Goal: Information Seeking & Learning: Learn about a topic

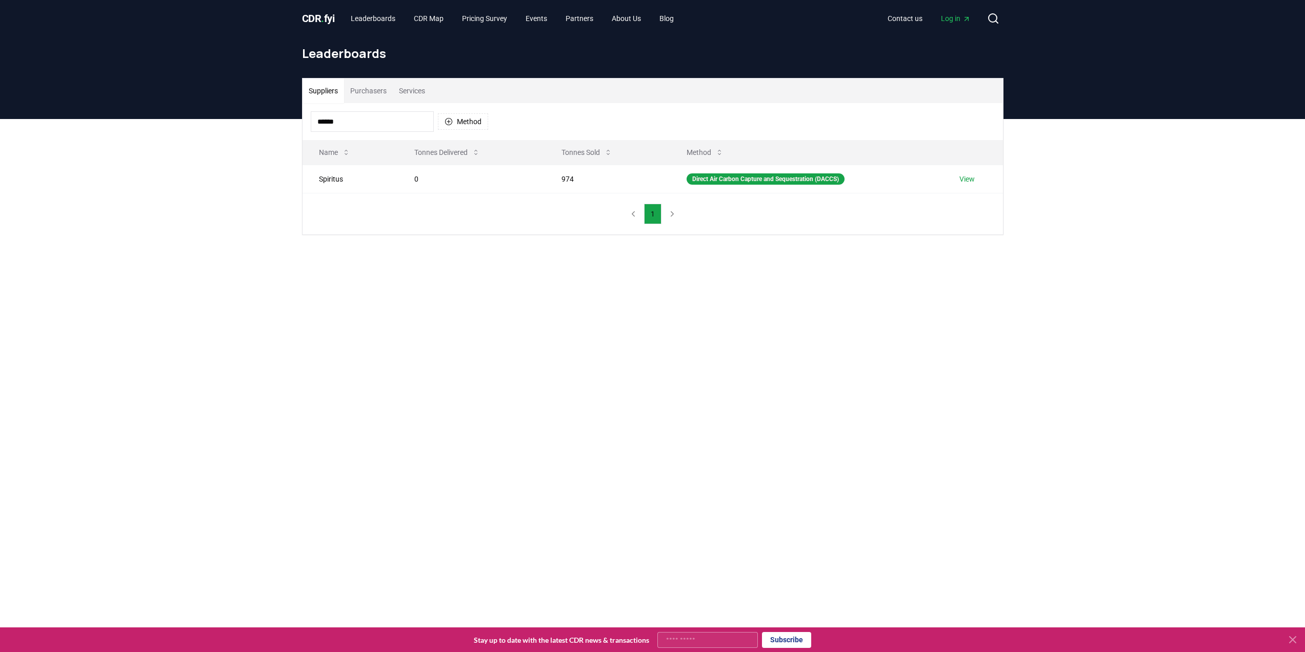
drag, startPoint x: 351, startPoint y: 126, endPoint x: -20, endPoint y: 72, distance: 374.4
click at [0, 72] on html "CDR . fyi Leaderboards CDR Map Pricing Survey Events Partners About Us Blog Con…" at bounding box center [652, 460] width 1305 height 920
type input "********"
click at [969, 182] on link "View" at bounding box center [966, 179] width 15 height 10
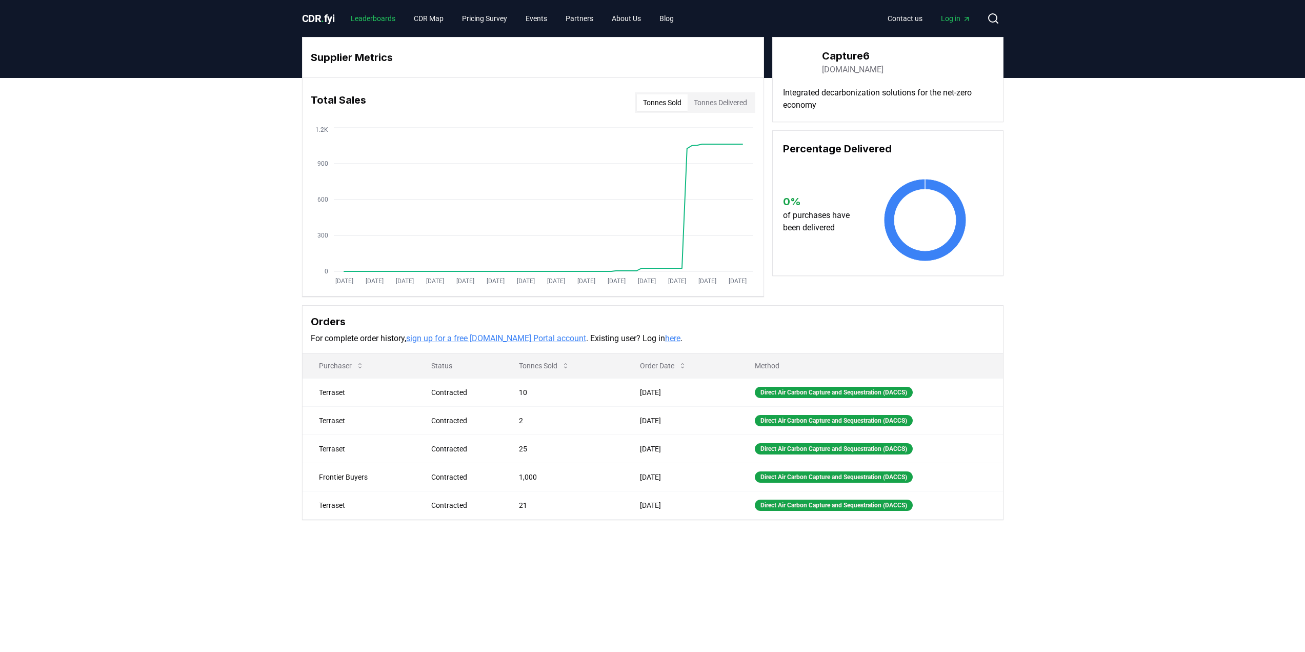
click at [368, 10] on link "Leaderboards" at bounding box center [372, 18] width 61 height 18
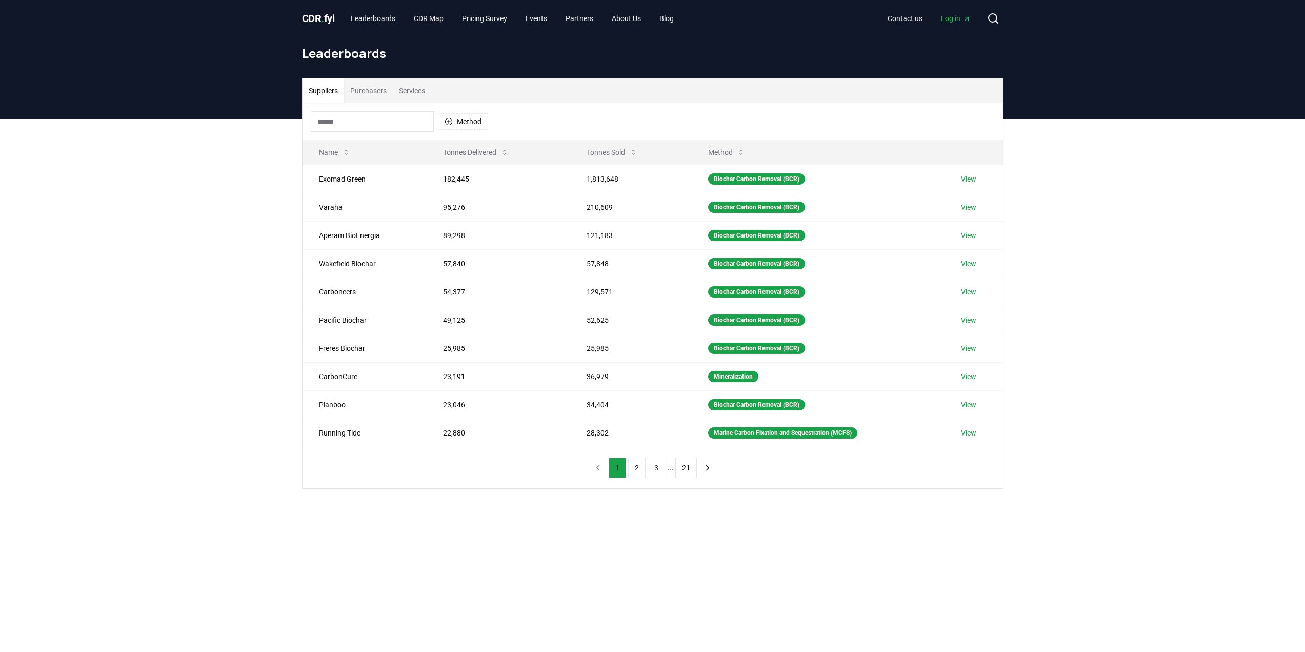
click at [376, 124] on input at bounding box center [372, 121] width 123 height 21
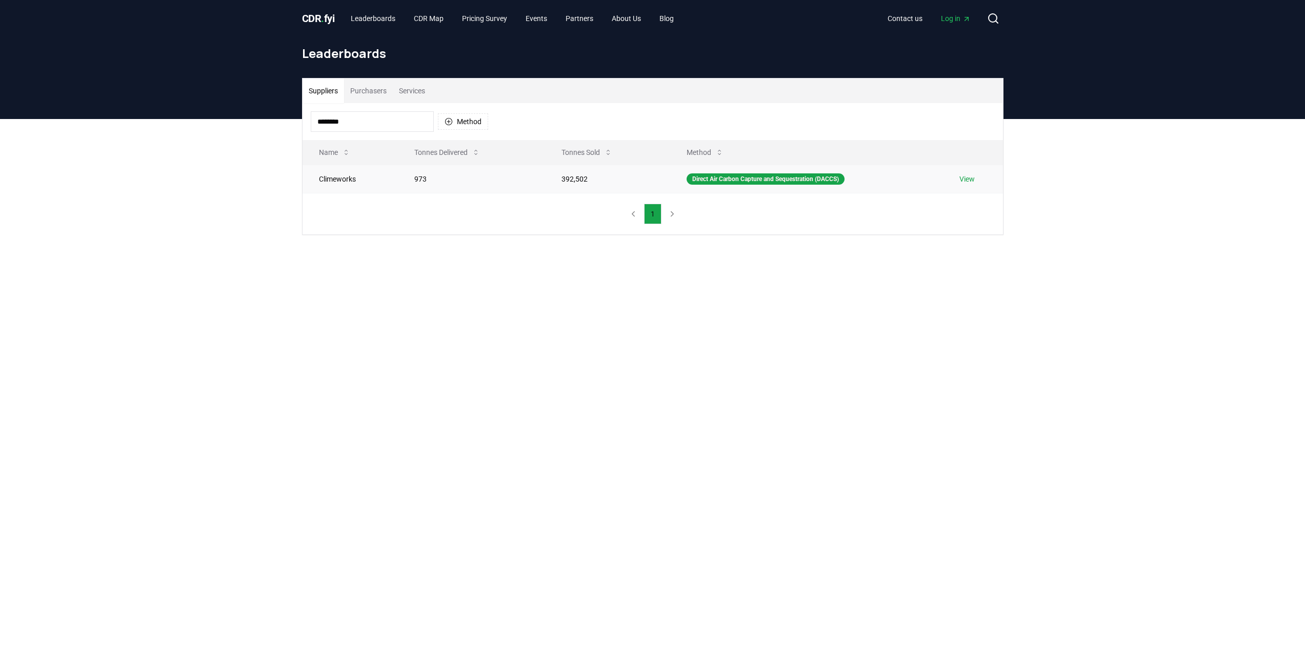
type input "********"
click at [342, 179] on td "Climeworks" at bounding box center [350, 179] width 96 height 28
click at [968, 176] on link "View" at bounding box center [966, 179] width 15 height 10
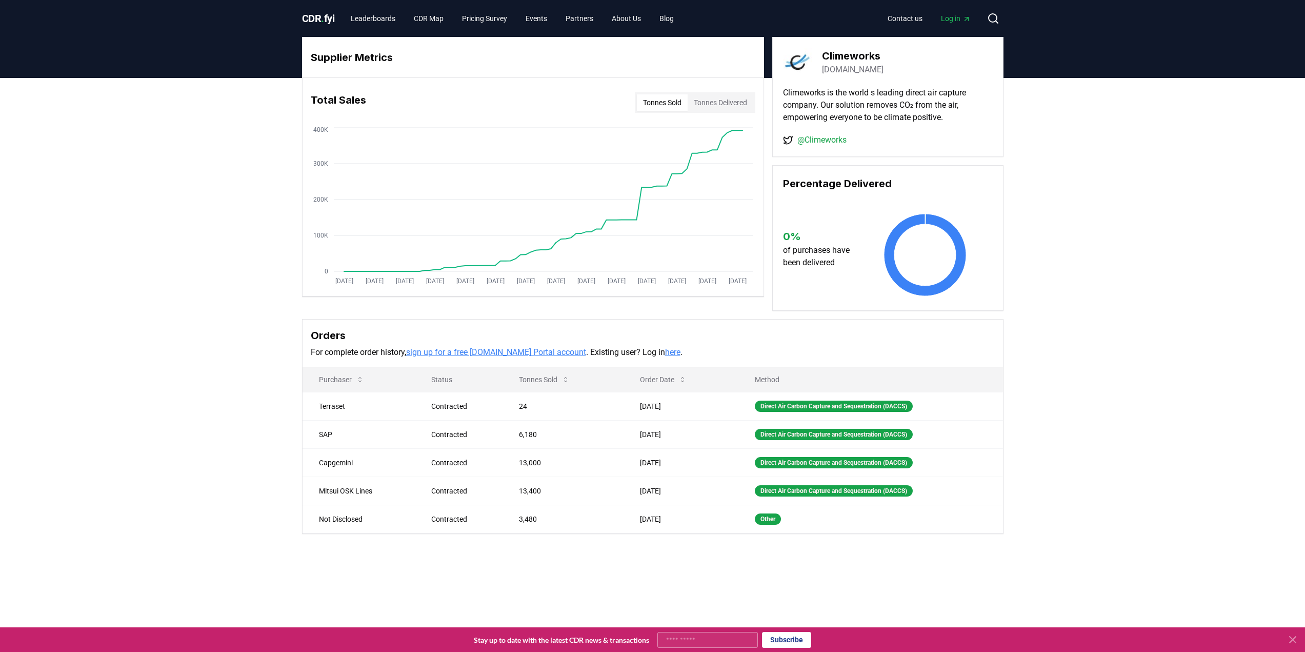
click at [707, 103] on button "Tonnes Delivered" at bounding box center [720, 102] width 66 height 16
click at [363, 14] on link "Leaderboards" at bounding box center [372, 18] width 61 height 18
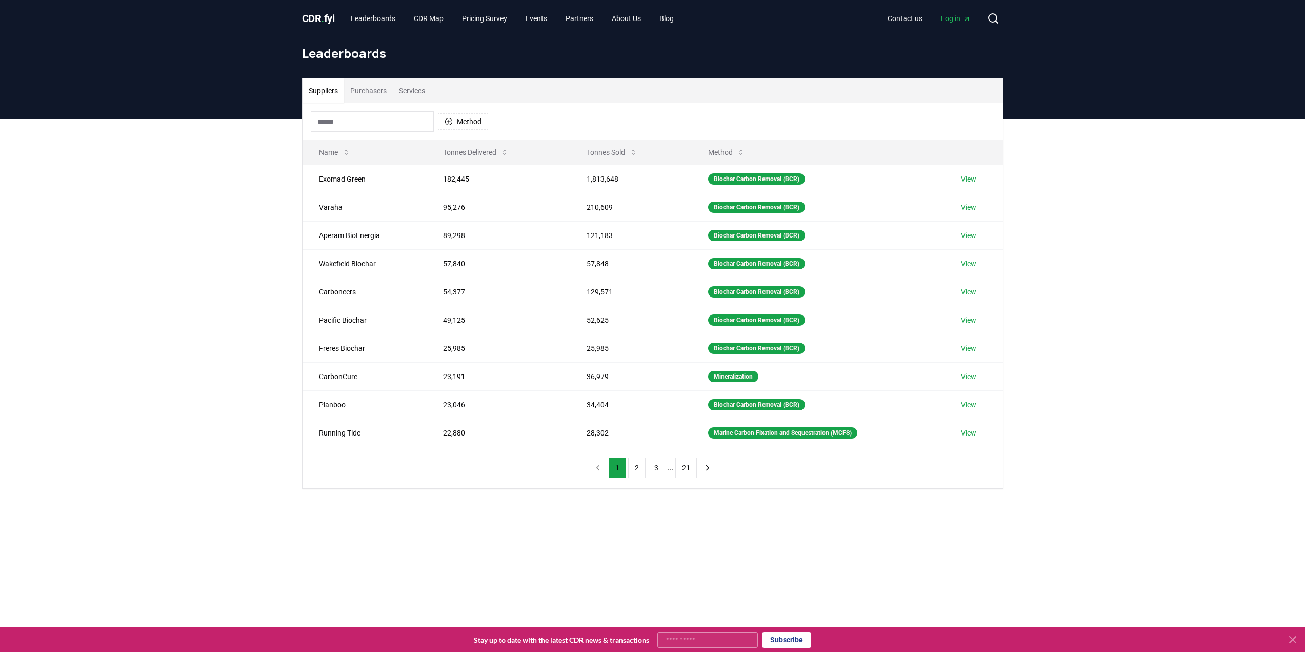
click at [352, 124] on input at bounding box center [372, 121] width 123 height 21
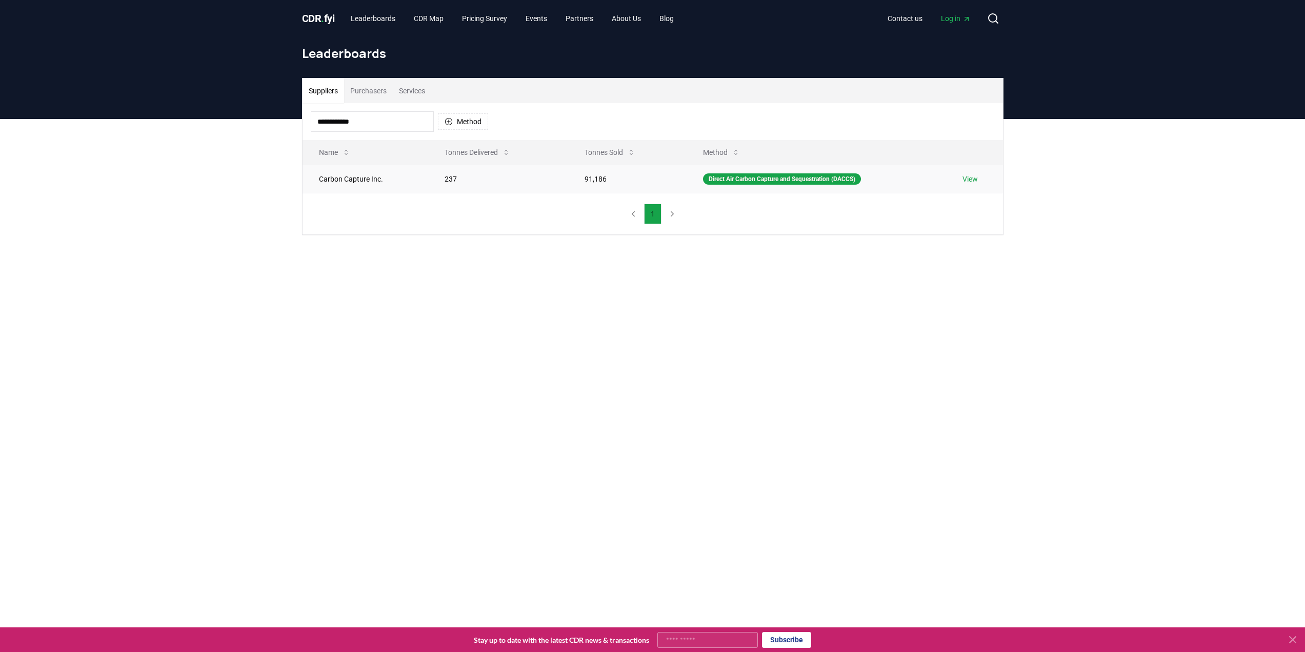
type input "**********"
click at [352, 179] on td "Carbon Capture Inc." at bounding box center [365, 179] width 126 height 28
click at [969, 176] on link "View" at bounding box center [969, 179] width 15 height 10
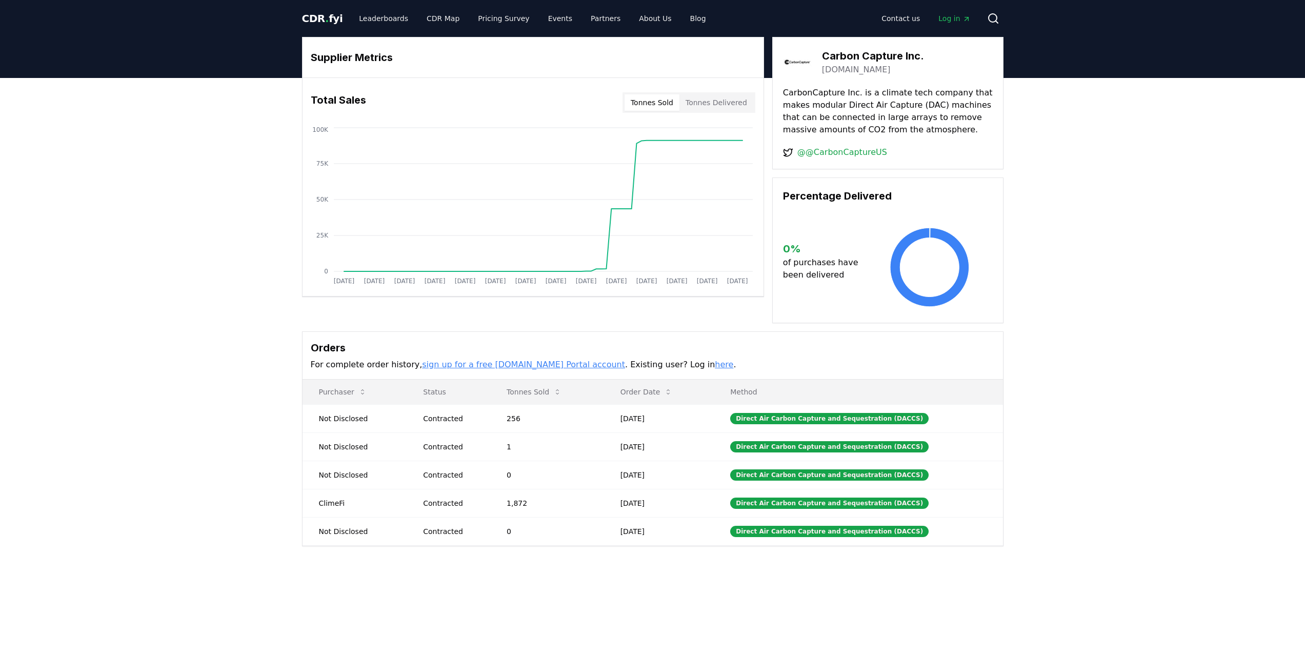
click at [739, 105] on button "Tonnes Delivered" at bounding box center [716, 102] width 74 height 16
